Goal: Transaction & Acquisition: Purchase product/service

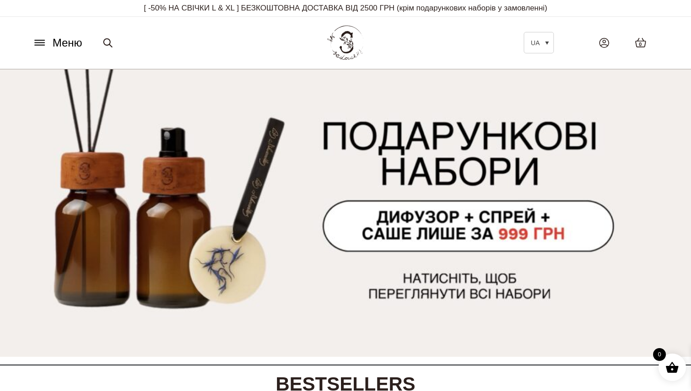
click at [542, 205] on img at bounding box center [345, 213] width 691 height 288
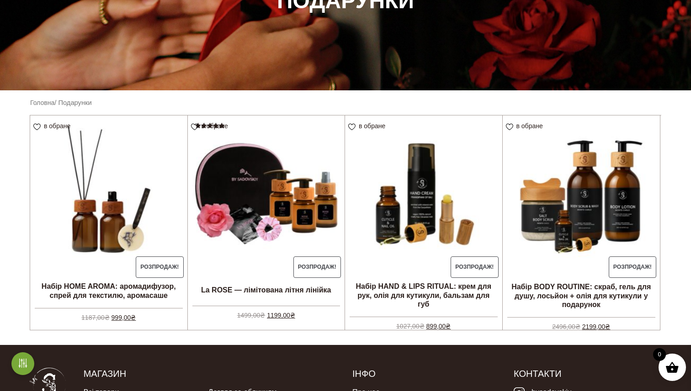
scroll to position [154, 0]
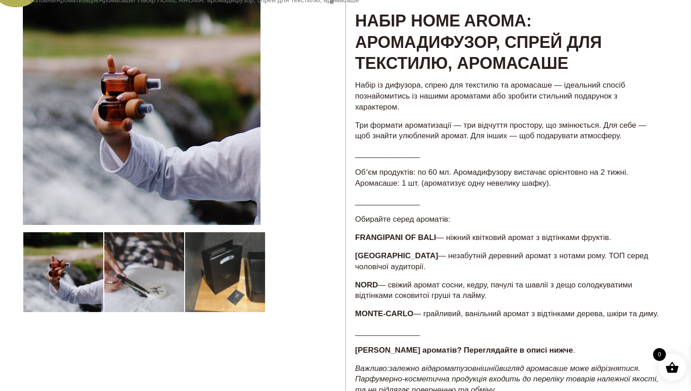
scroll to position [81, 0]
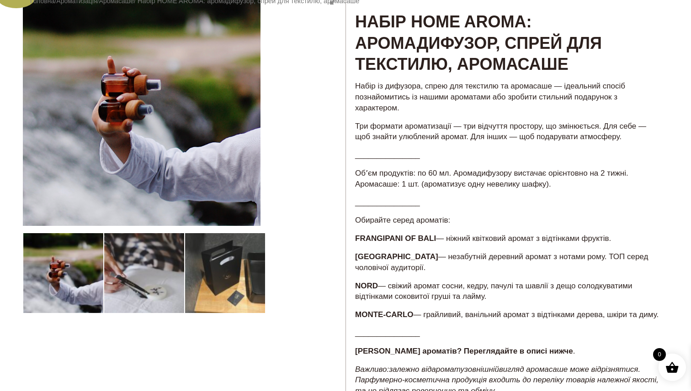
click at [233, 268] on div at bounding box center [184, 318] width 322 height 658
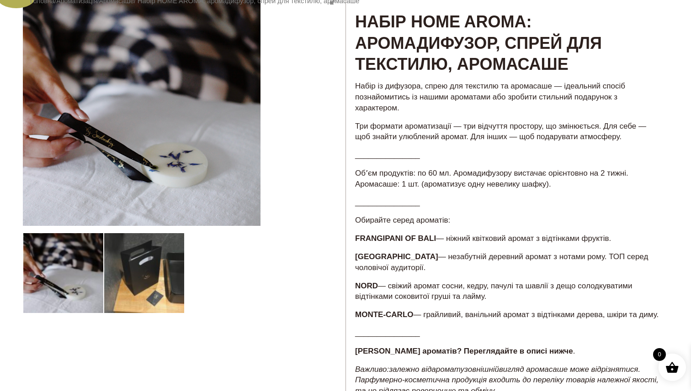
click at [154, 269] on div at bounding box center [184, 318] width 322 height 658
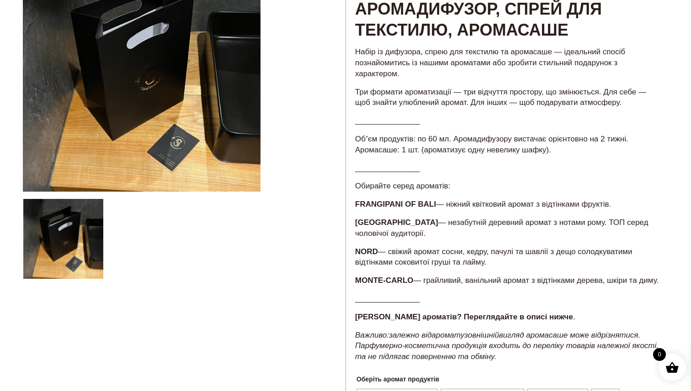
scroll to position [0, 0]
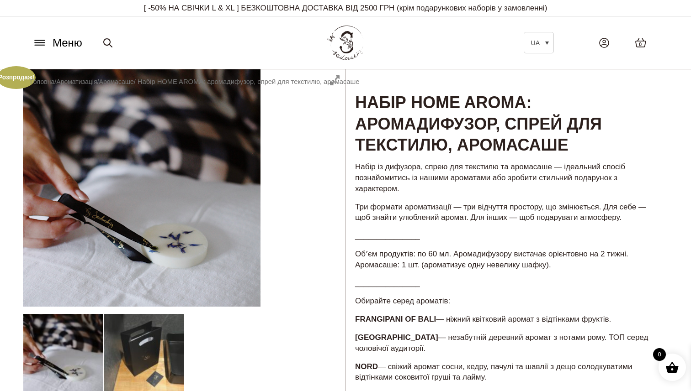
click at [35, 45] on icon at bounding box center [40, 45] width 10 height 0
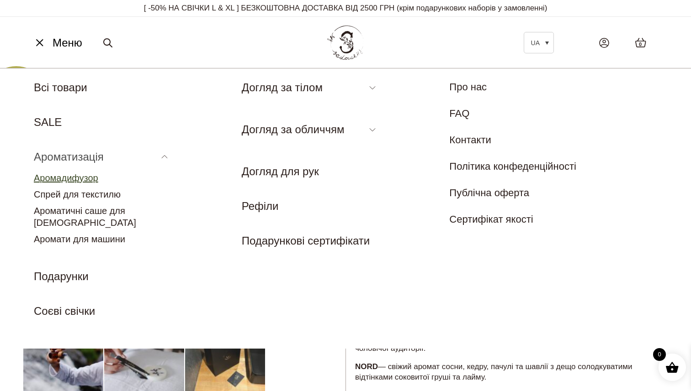
click at [88, 176] on link "Аромадифузор" at bounding box center [66, 178] width 64 height 10
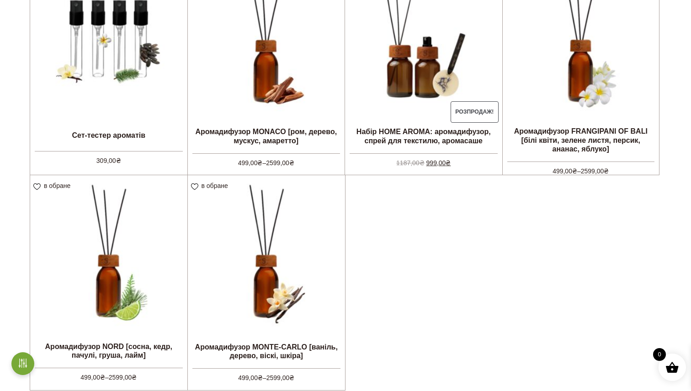
scroll to position [314, 0]
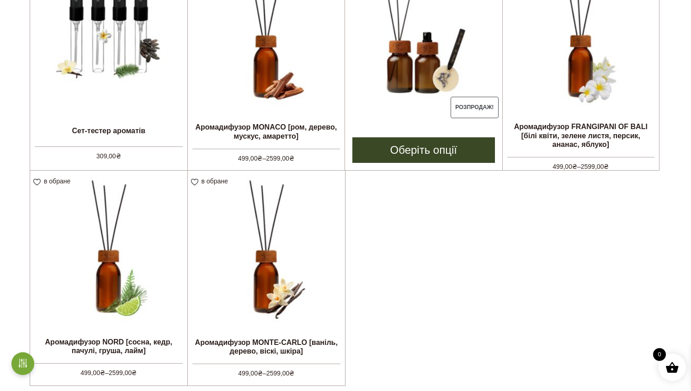
click at [407, 154] on link "Оберіть опції" at bounding box center [423, 150] width 143 height 26
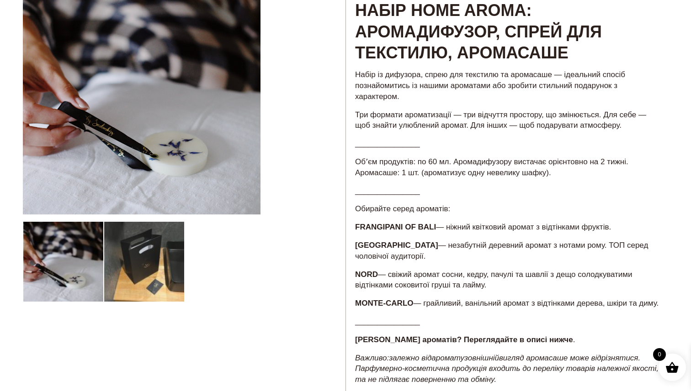
scroll to position [62, 0]
